Goal: Transaction & Acquisition: Book appointment/travel/reservation

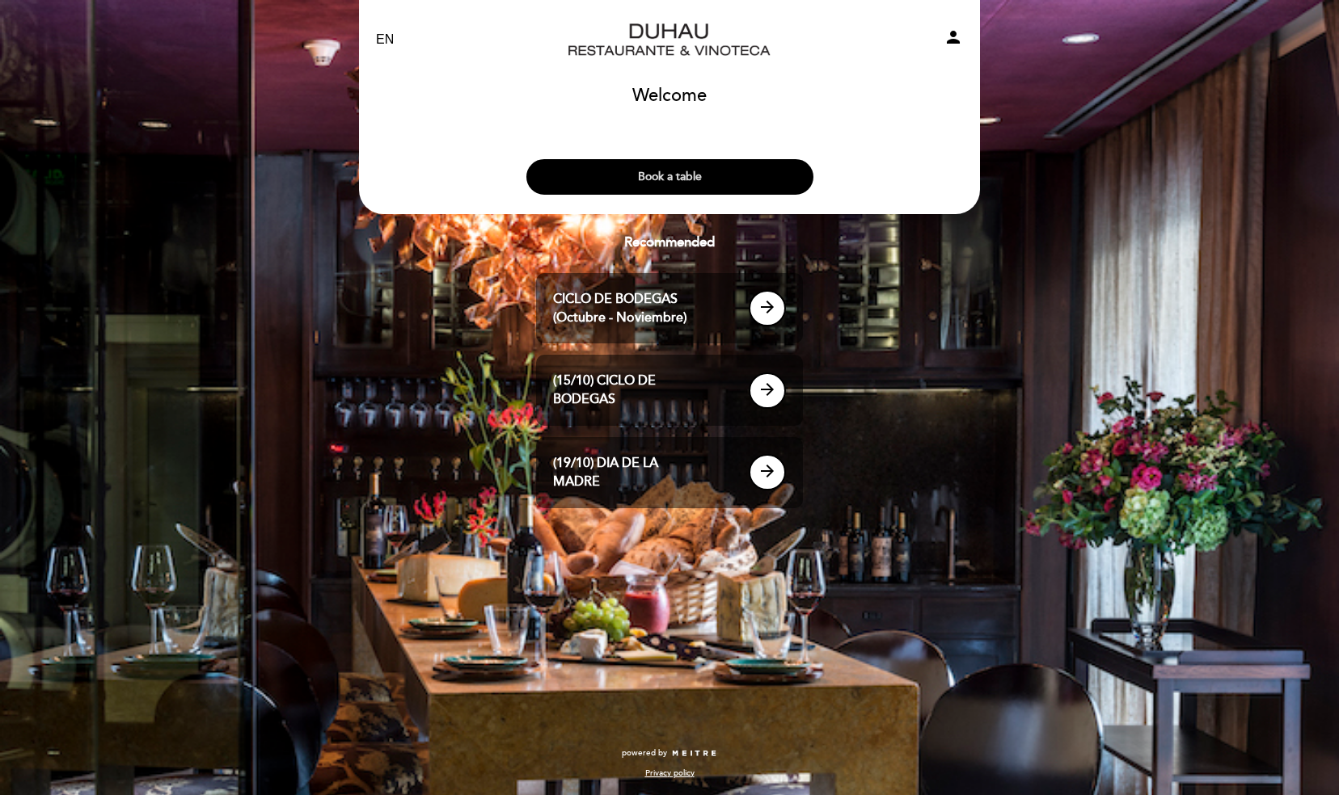
click at [647, 169] on button "Book a table" at bounding box center [669, 177] width 287 height 36
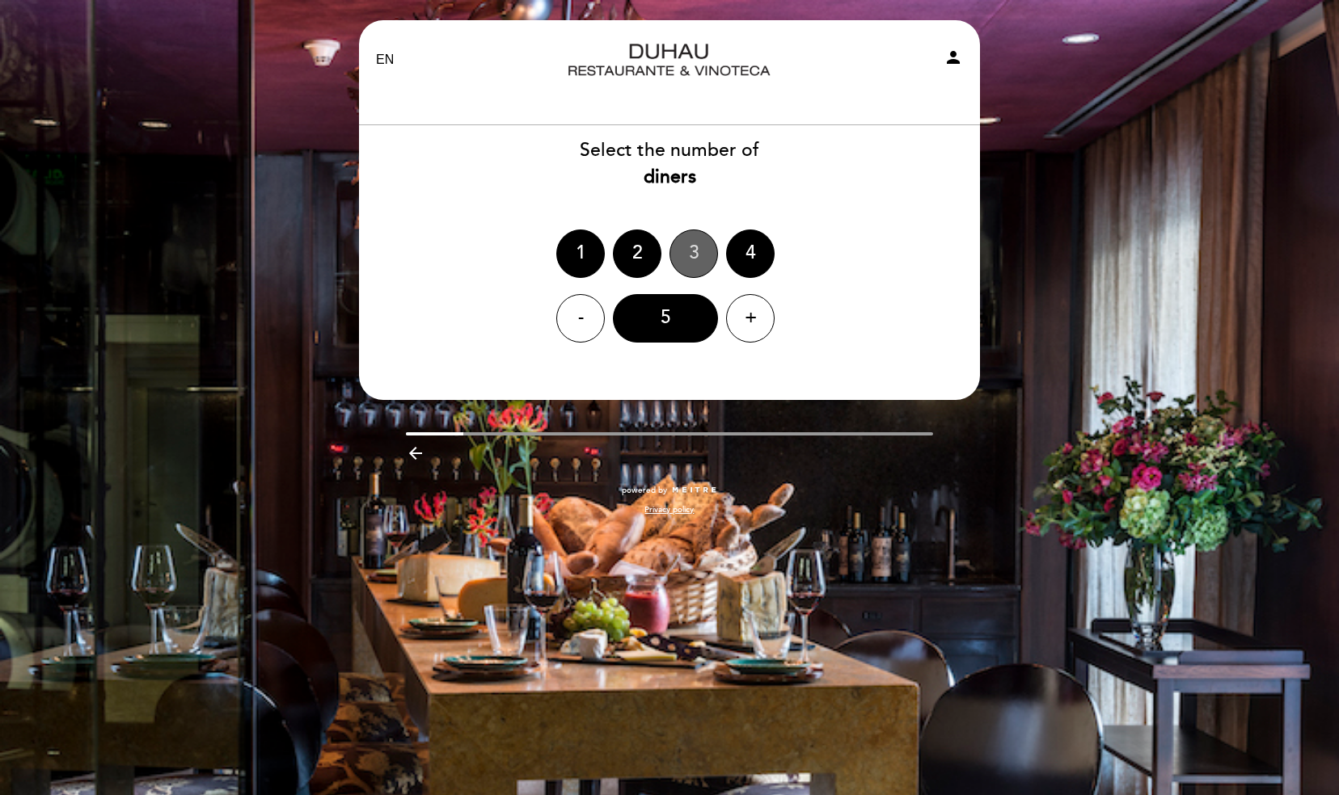
click at [686, 246] on div "3" at bounding box center [693, 254] width 48 height 48
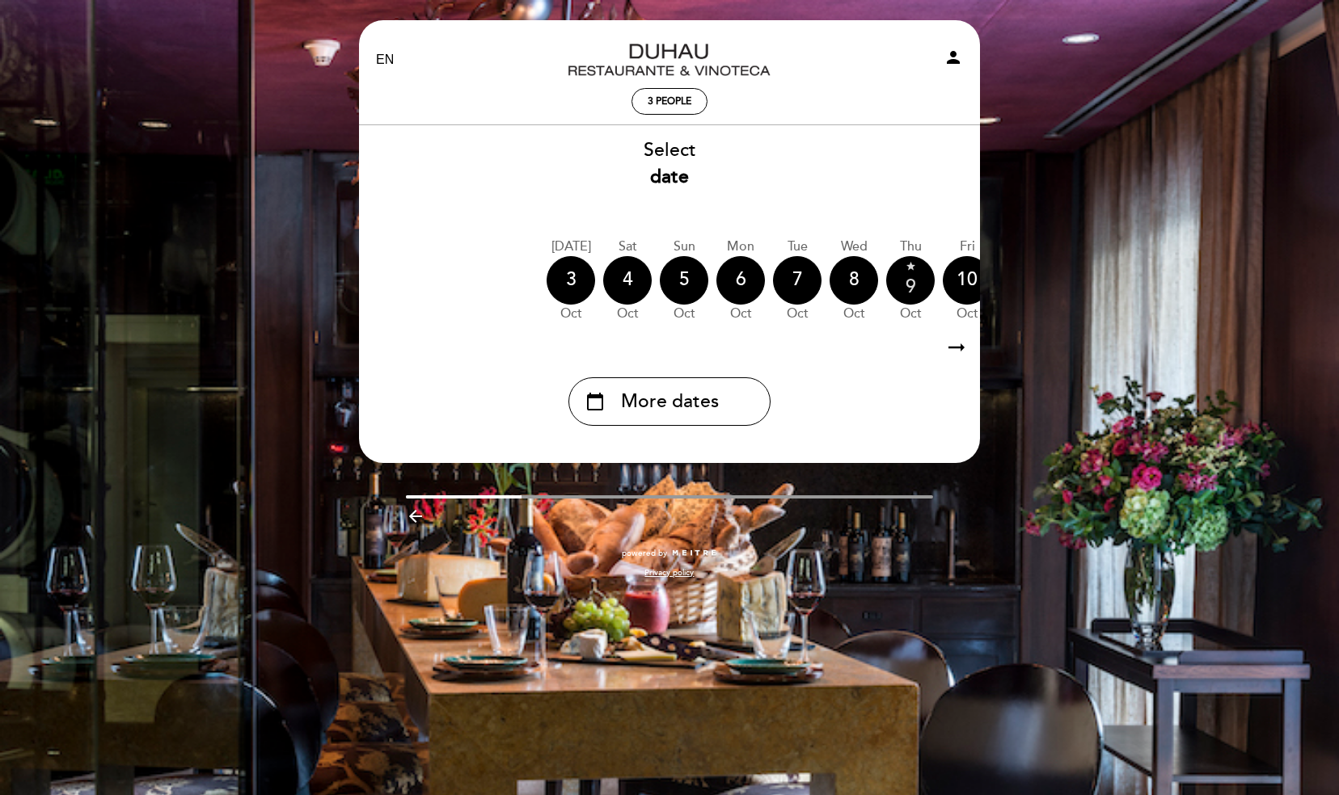
click at [910, 285] on div "star 9" at bounding box center [910, 280] width 48 height 48
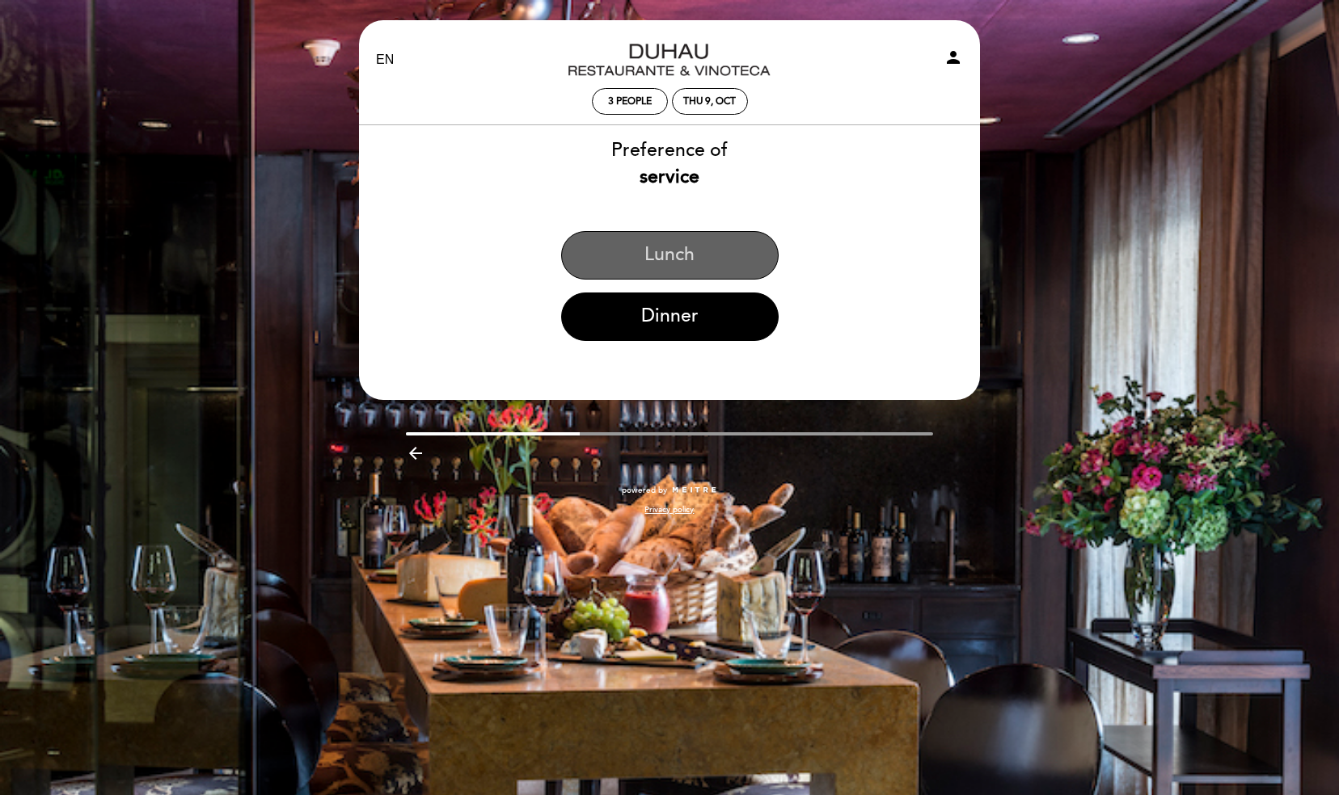
click at [673, 254] on button "Lunch" at bounding box center [669, 255] width 217 height 48
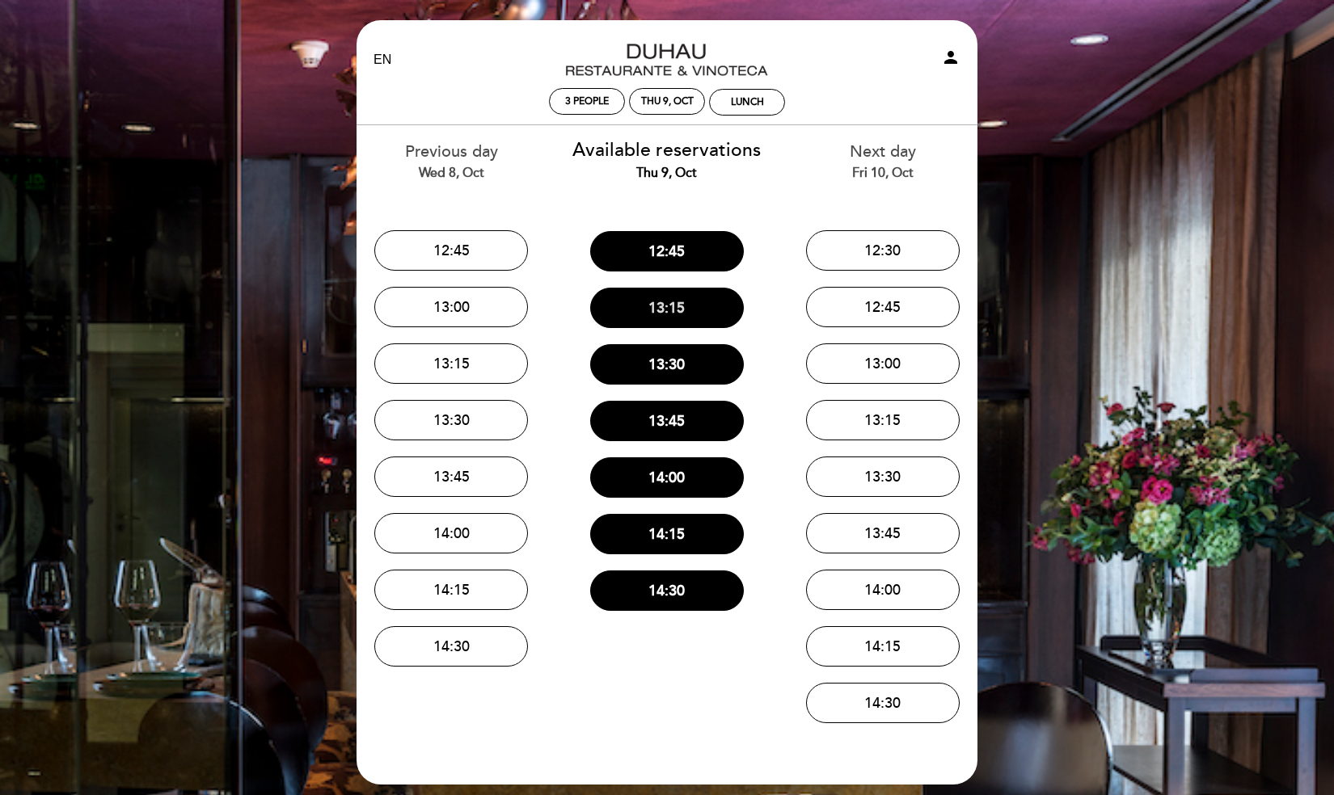
click at [661, 310] on button "13:15" at bounding box center [667, 308] width 154 height 40
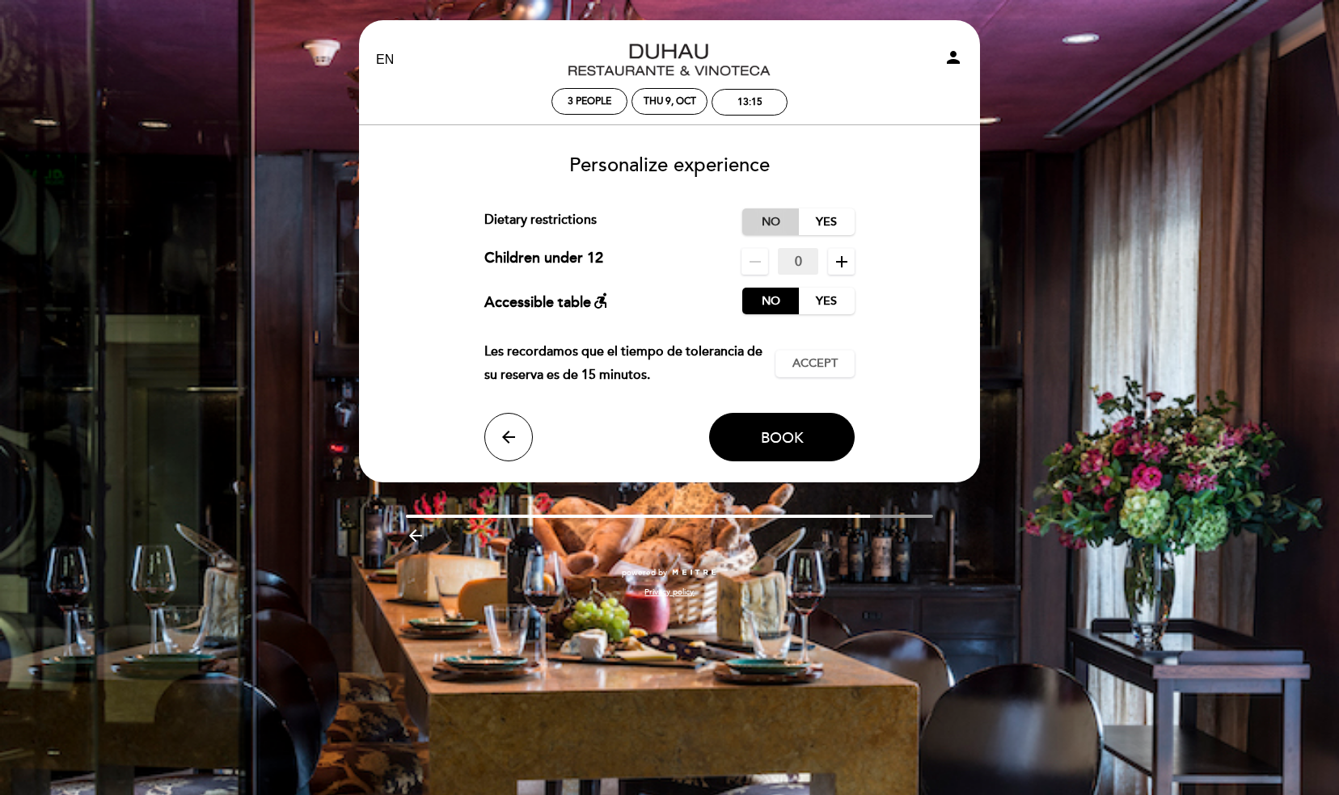
click at [774, 222] on label "No" at bounding box center [770, 222] width 57 height 27
